Goal: Use online tool/utility: Use online tool/utility

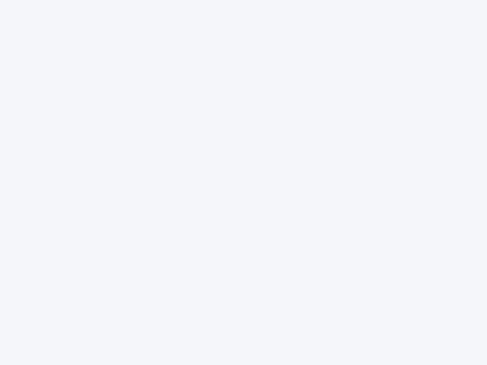
click at [243, 183] on div at bounding box center [243, 182] width 487 height 365
